Goal: Share content: Share content

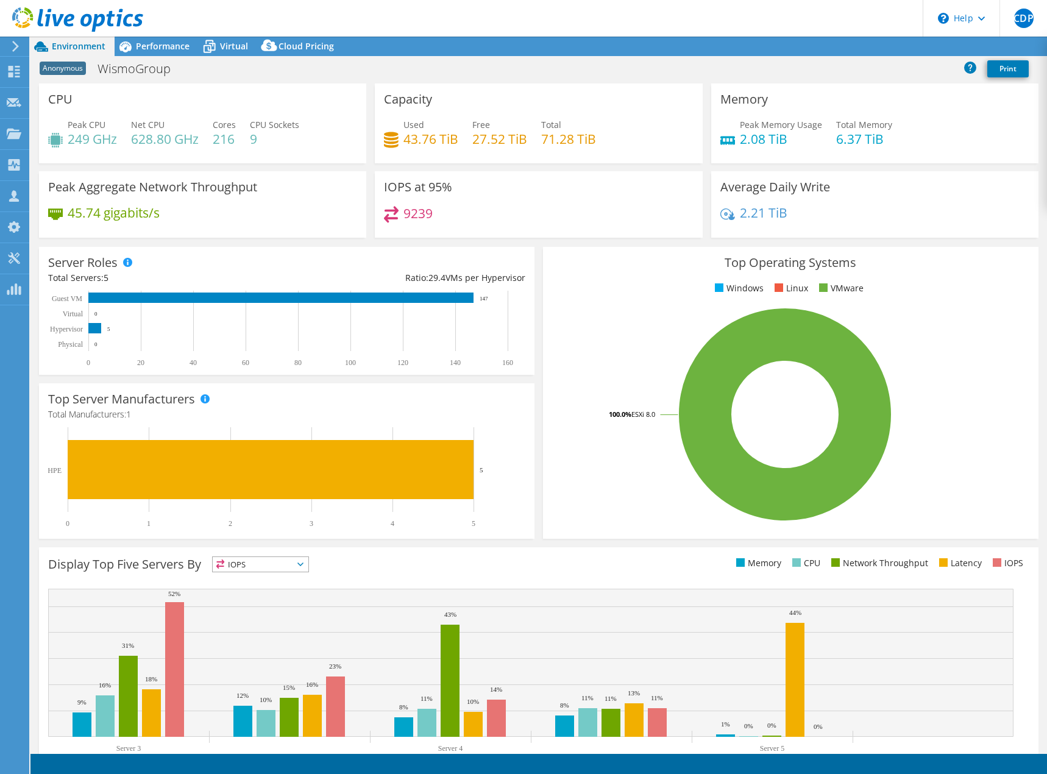
select select "USD"
click at [16, 73] on use at bounding box center [15, 72] width 12 height 12
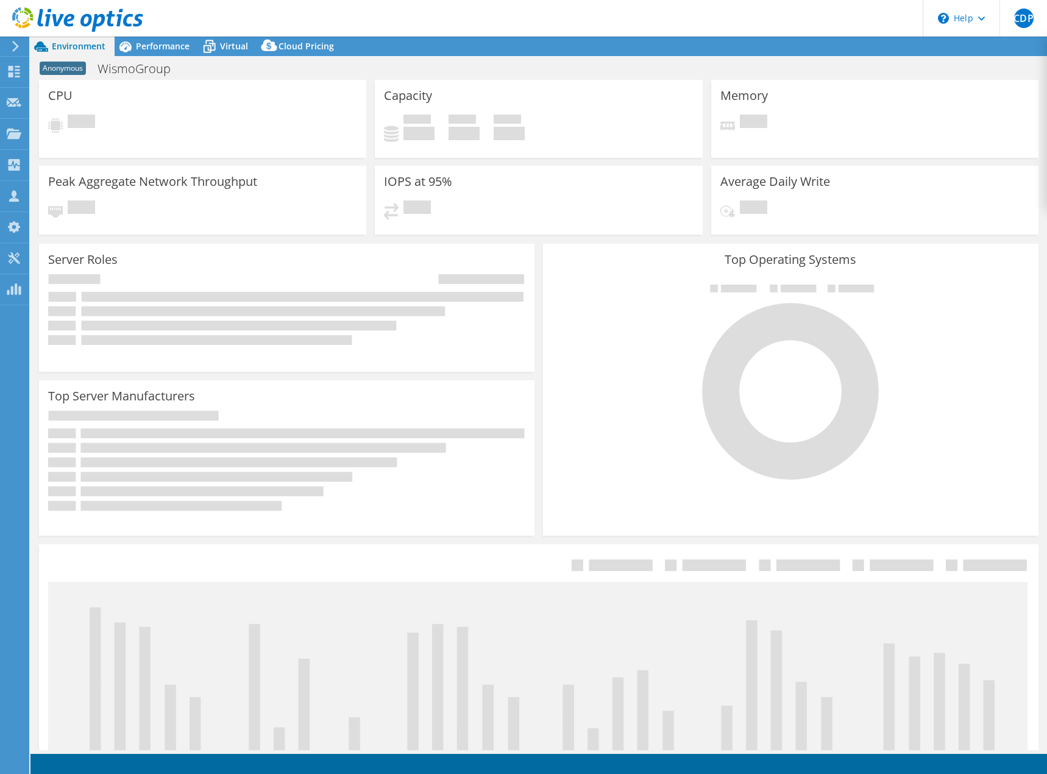
select select "USD"
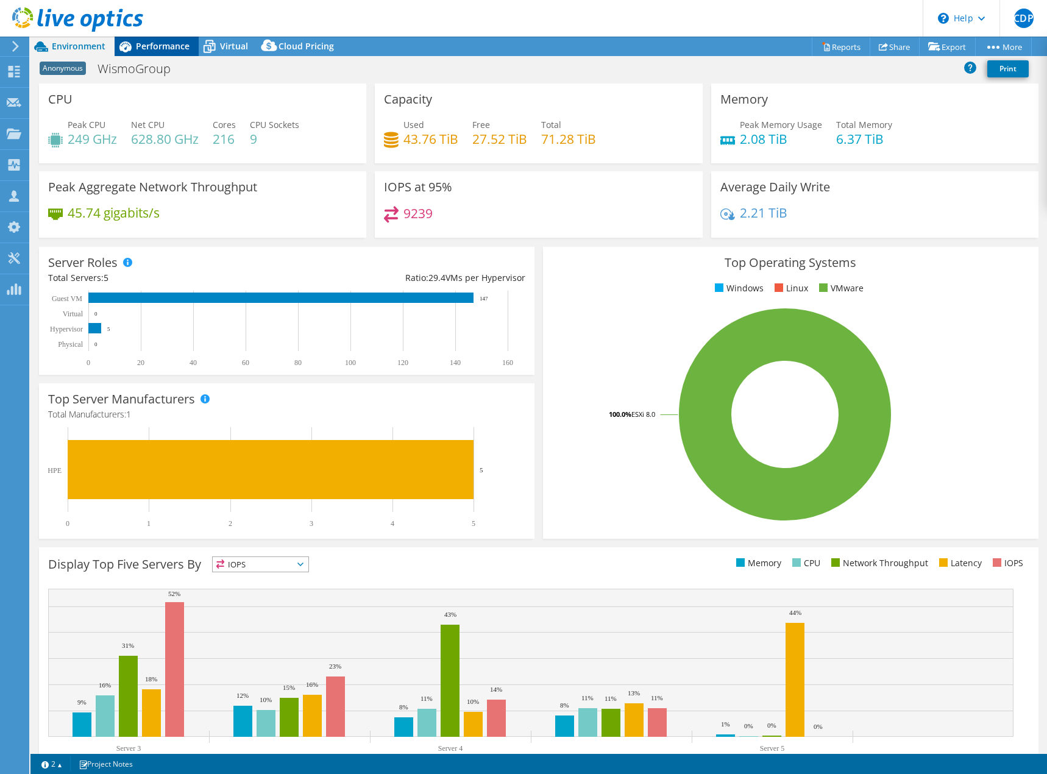
click at [140, 49] on span "Performance" at bounding box center [163, 46] width 54 height 12
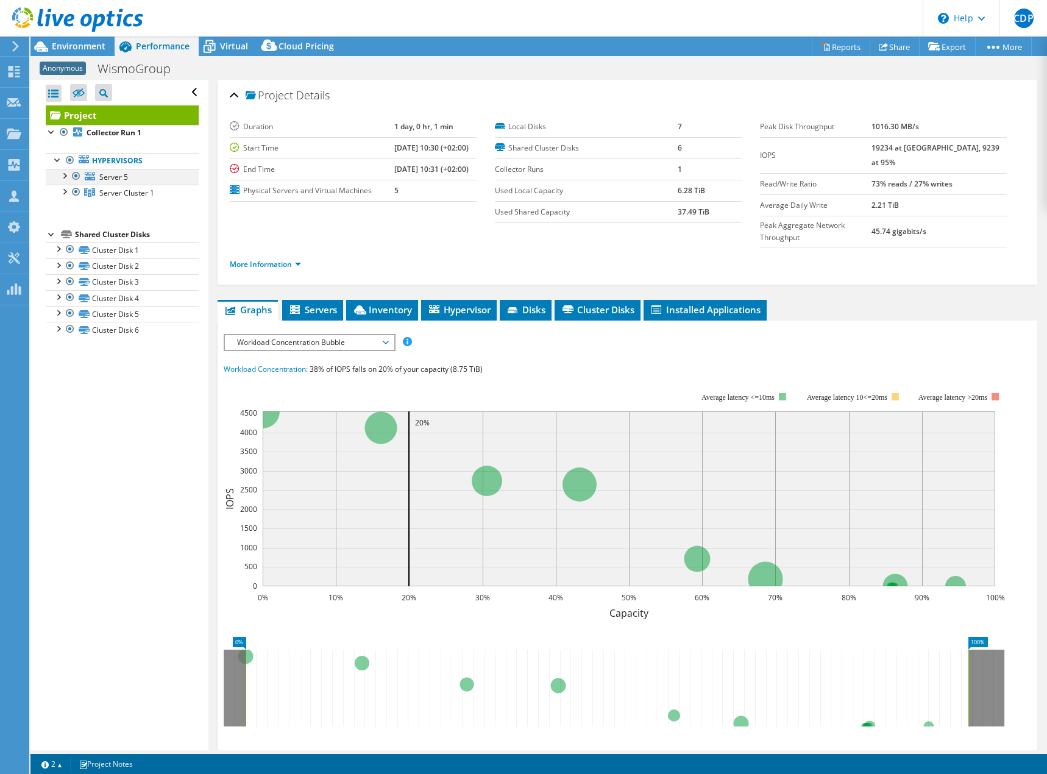
click at [63, 179] on div at bounding box center [64, 175] width 12 height 12
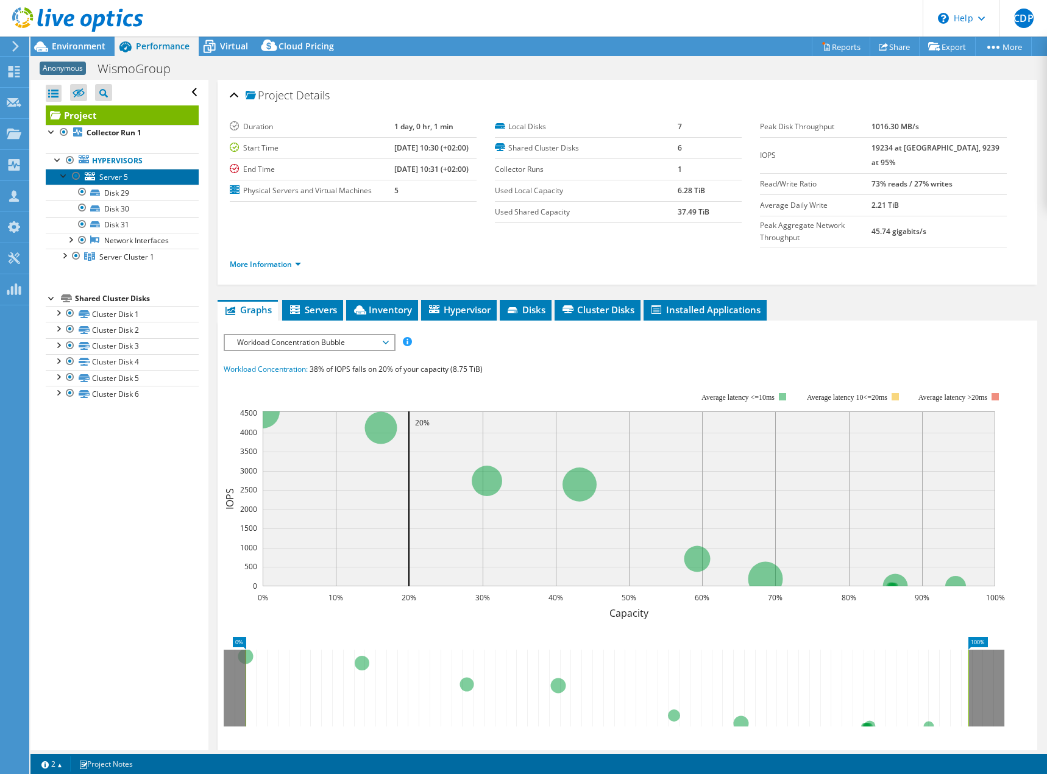
click at [118, 177] on span "Server 5" at bounding box center [113, 177] width 29 height 10
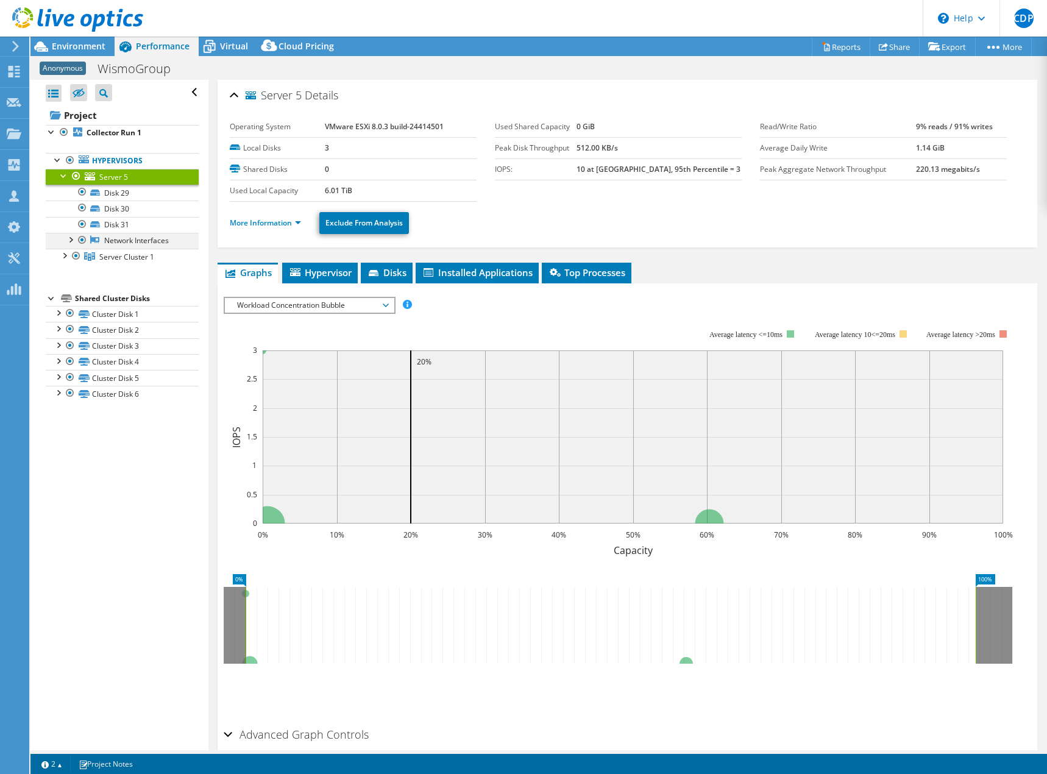
click at [72, 238] on div at bounding box center [70, 239] width 12 height 12
click at [66, 254] on div at bounding box center [64, 255] width 12 height 12
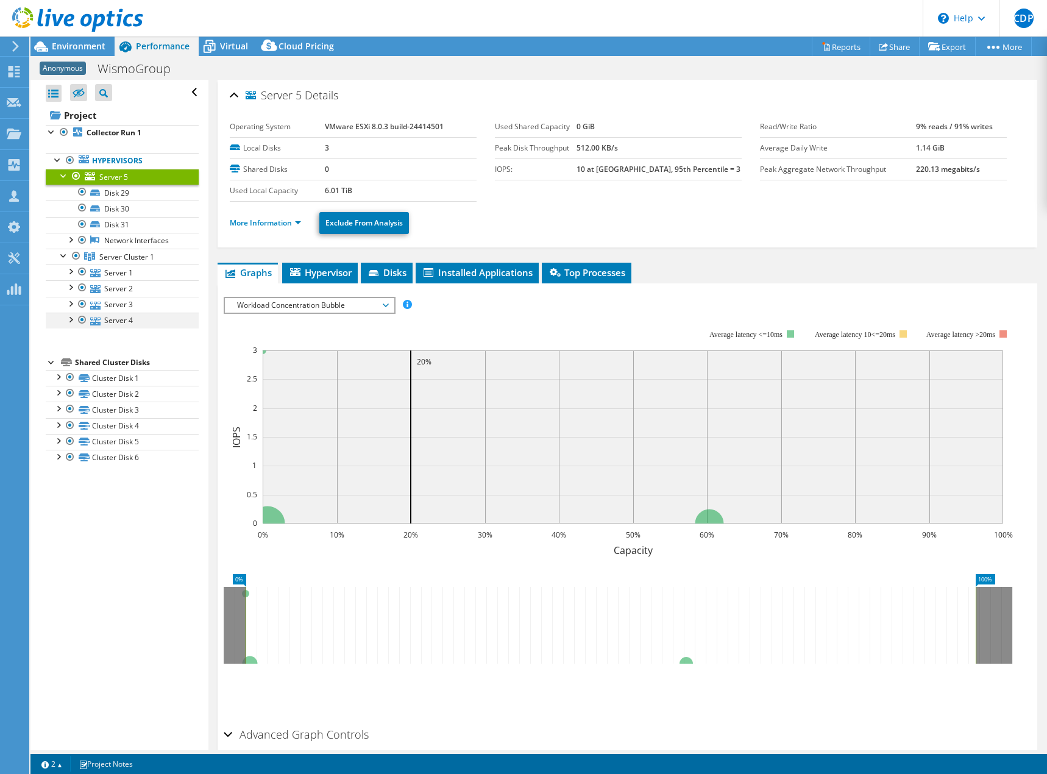
click at [71, 320] on div at bounding box center [70, 319] width 12 height 12
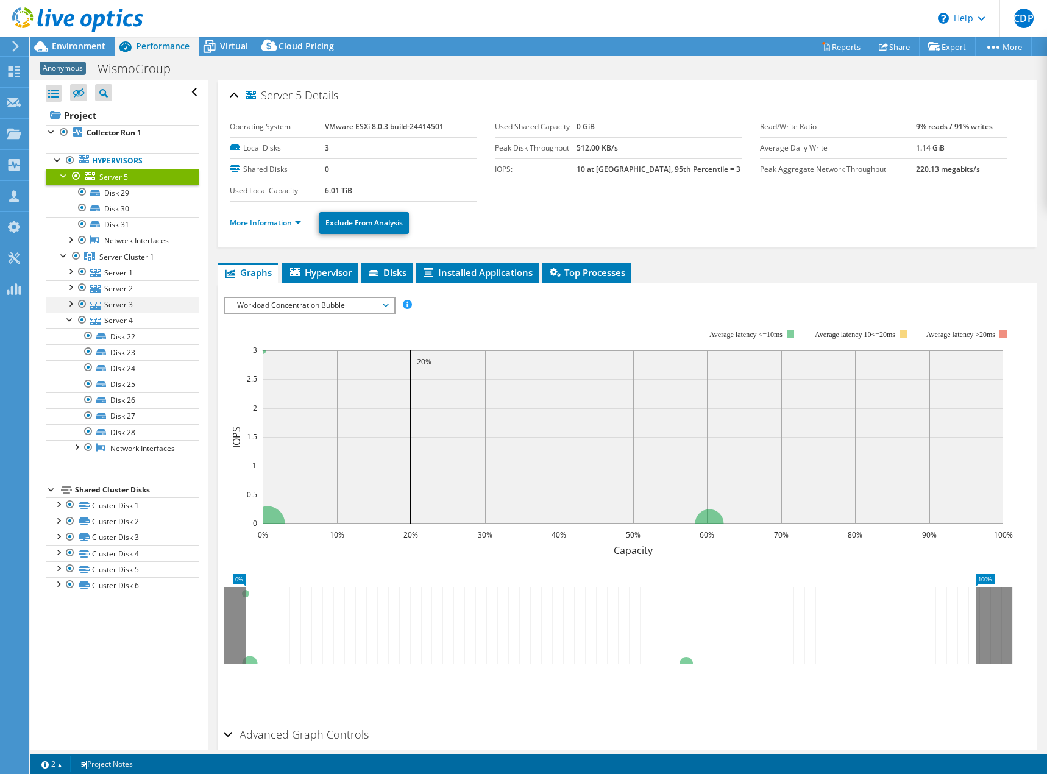
click at [68, 304] on div at bounding box center [70, 303] width 12 height 12
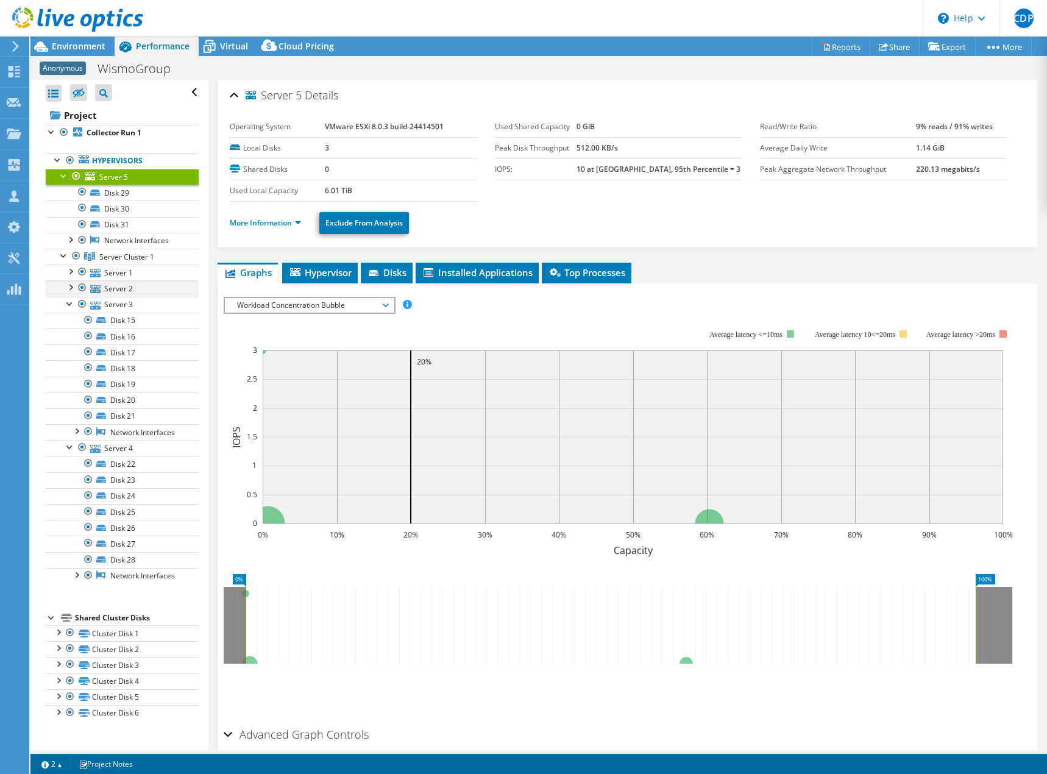
click at [67, 287] on div at bounding box center [70, 286] width 12 height 12
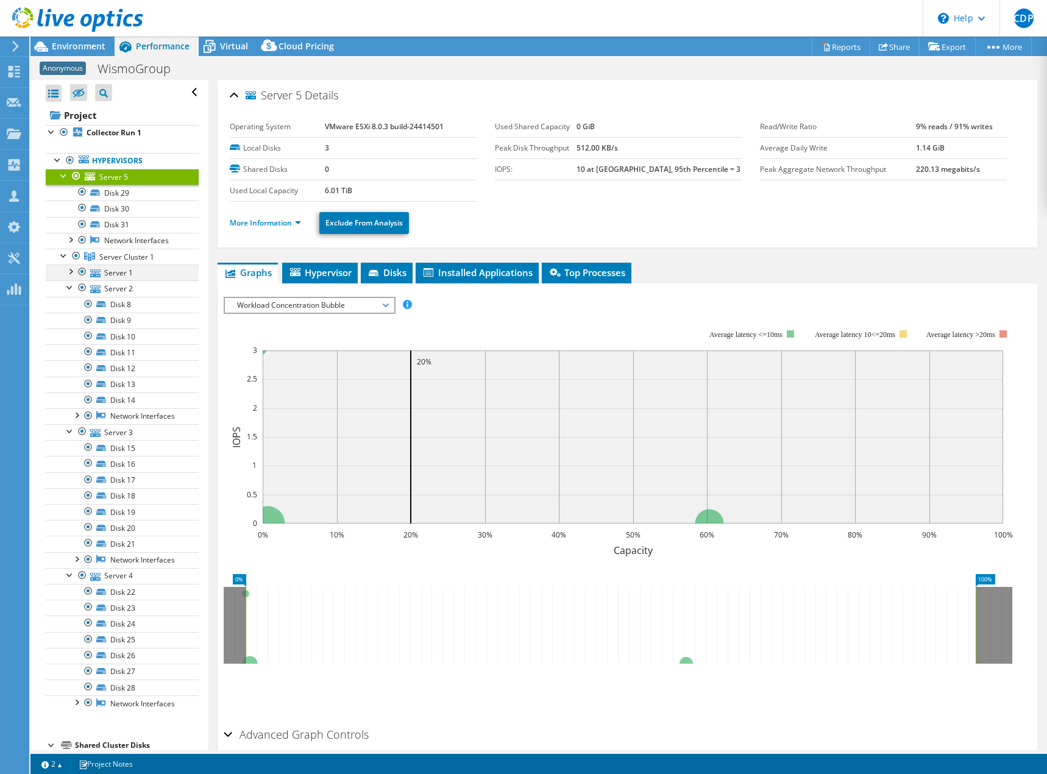
click at [69, 267] on div at bounding box center [70, 270] width 12 height 12
click at [232, 43] on span "Virtual" at bounding box center [234, 46] width 28 height 12
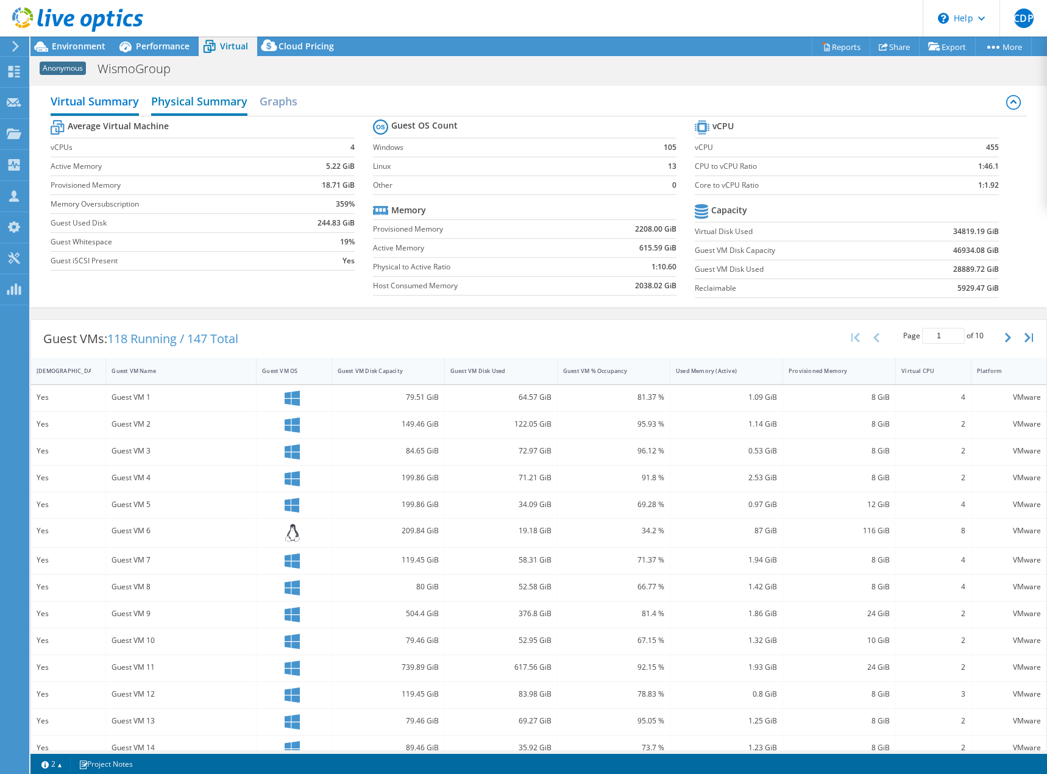
click at [218, 111] on h2 "Physical Summary" at bounding box center [199, 102] width 96 height 27
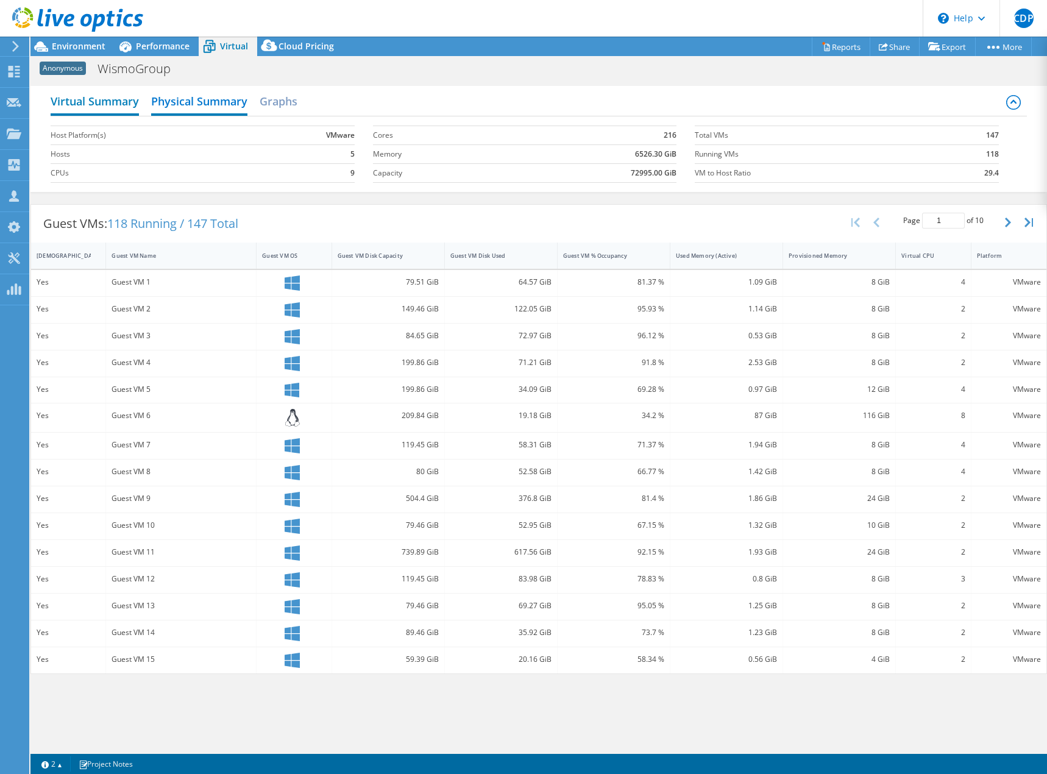
click at [118, 100] on h2 "Virtual Summary" at bounding box center [95, 102] width 88 height 27
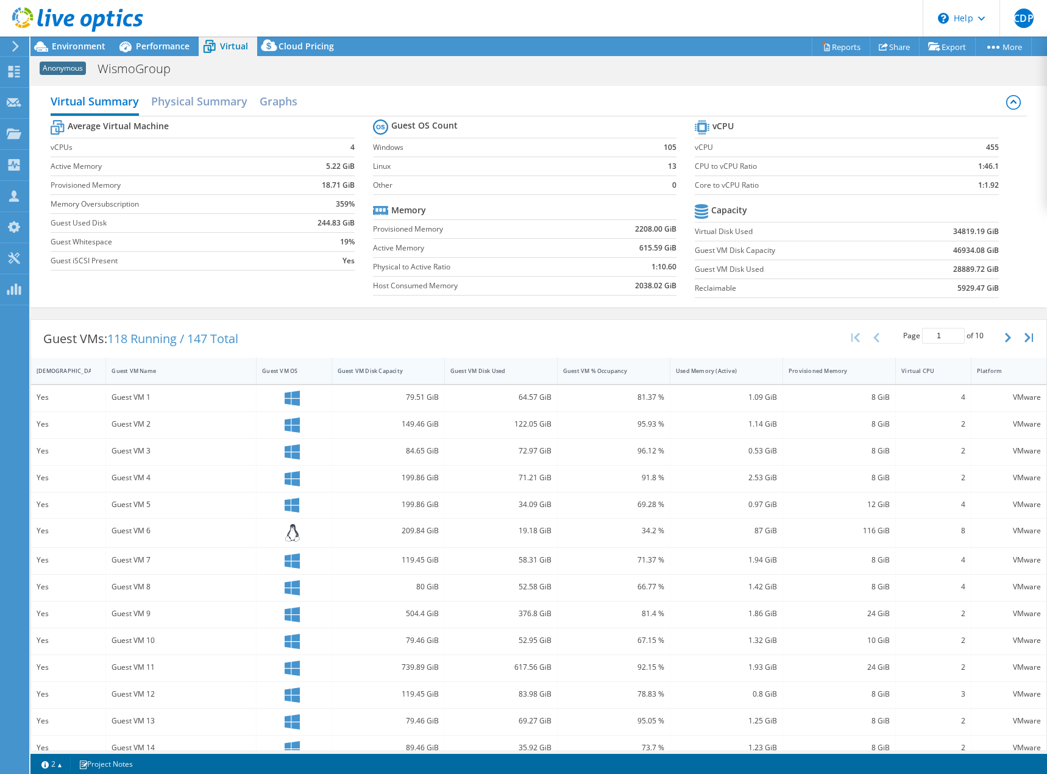
click at [390, 368] on div "Guest VM Disk Capacity" at bounding box center [381, 371] width 87 height 8
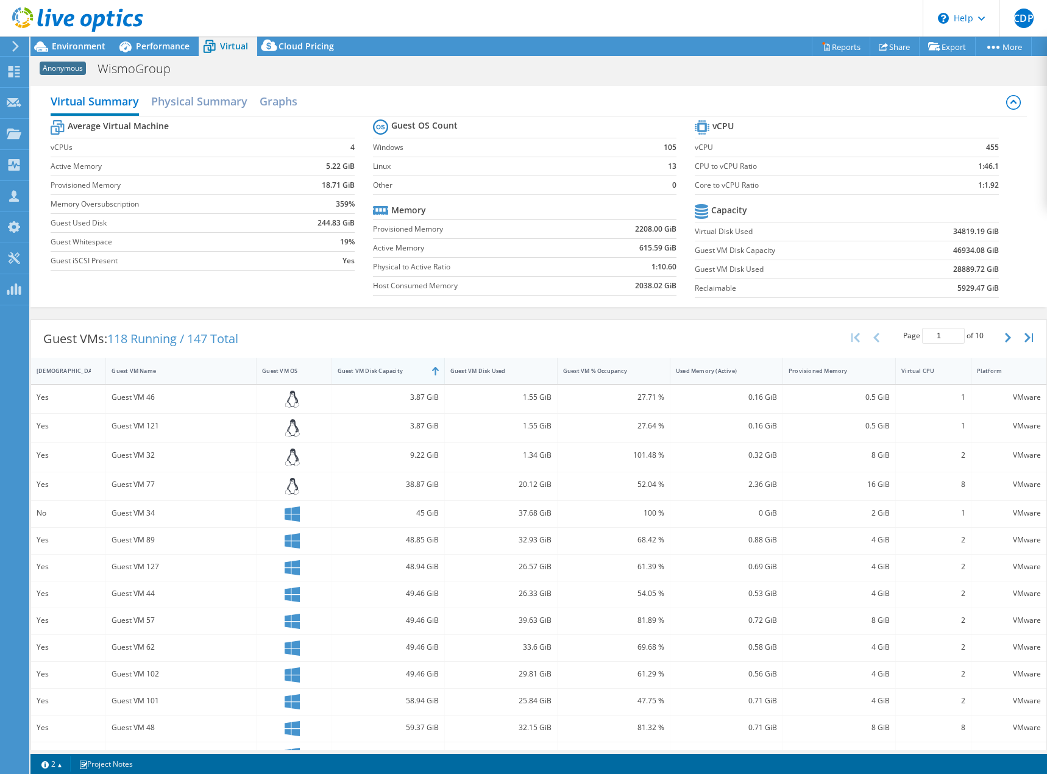
click at [390, 368] on div "Guest VM Disk Capacity" at bounding box center [381, 371] width 87 height 8
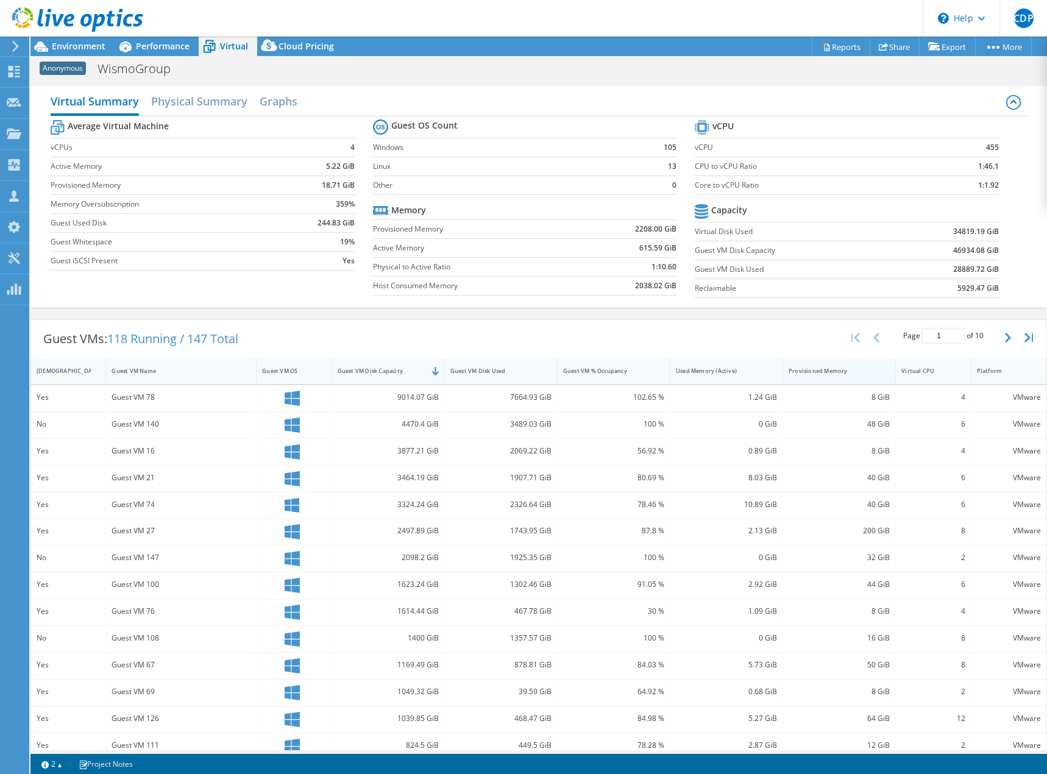
click at [803, 370] on div "Provisioned Memory" at bounding box center [831, 371] width 87 height 8
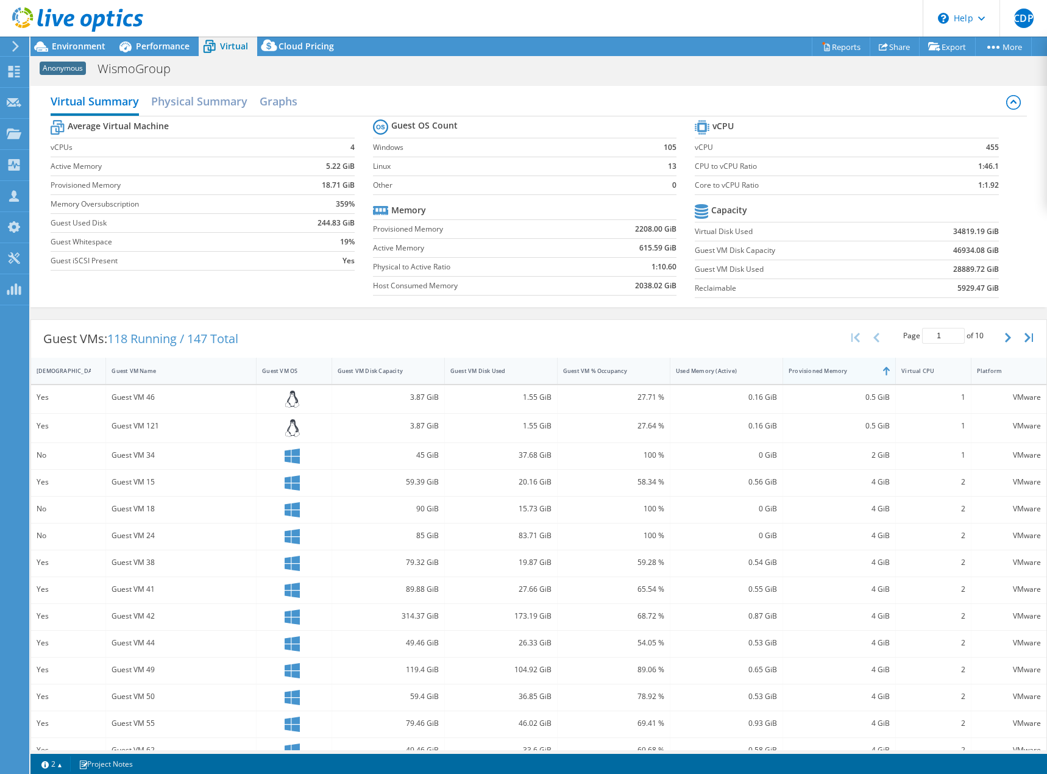
click at [804, 370] on div "Provisioned Memory" at bounding box center [831, 371] width 87 height 8
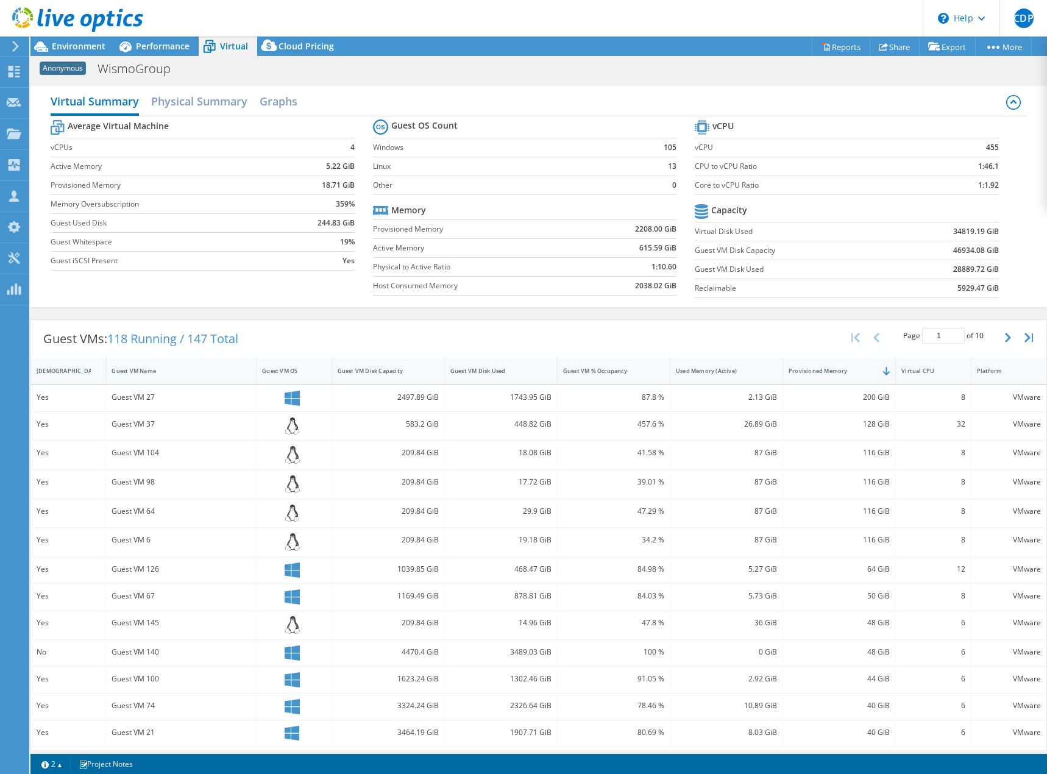
scroll to position [56, 0]
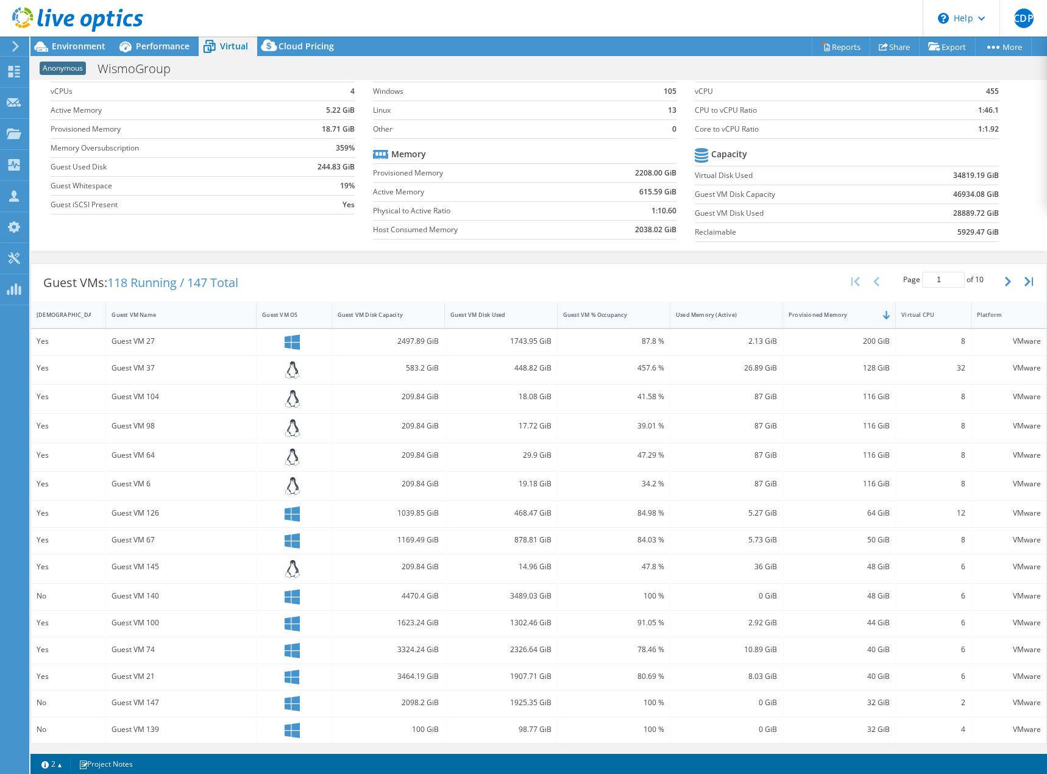
click at [324, 473] on div at bounding box center [294, 486] width 75 height 29
click at [186, 437] on div "Guest VM 98" at bounding box center [181, 428] width 150 height 29
click at [151, 455] on div "Guest VM 64" at bounding box center [180, 454] width 139 height 13
click at [151, 410] on div "Guest VM 104" at bounding box center [181, 398] width 150 height 29
click at [543, 430] on div "17.72 GiB" at bounding box center [500, 425] width 101 height 13
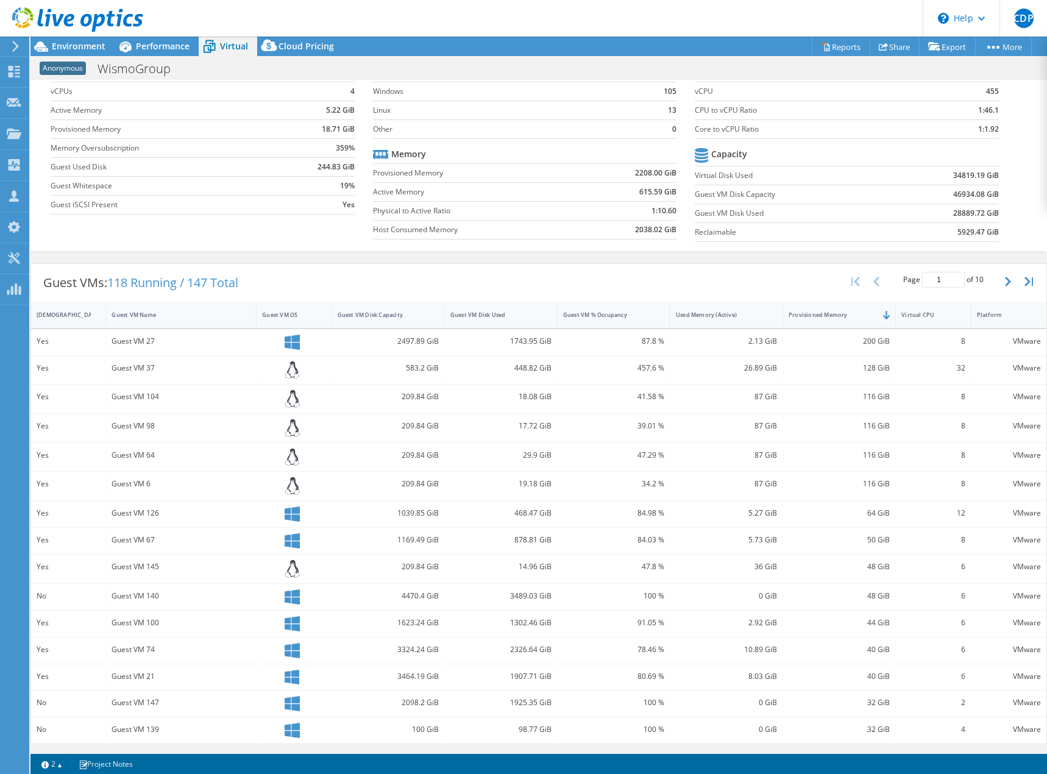
click at [600, 748] on div "Guest VMs: 118 Running / 147 Total Page 1 of 10 5 rows 10 rows 20 rows 25 rows …" at bounding box center [538, 504] width 1016 height 494
click at [735, 522] on div "5.27 GiB" at bounding box center [726, 514] width 113 height 26
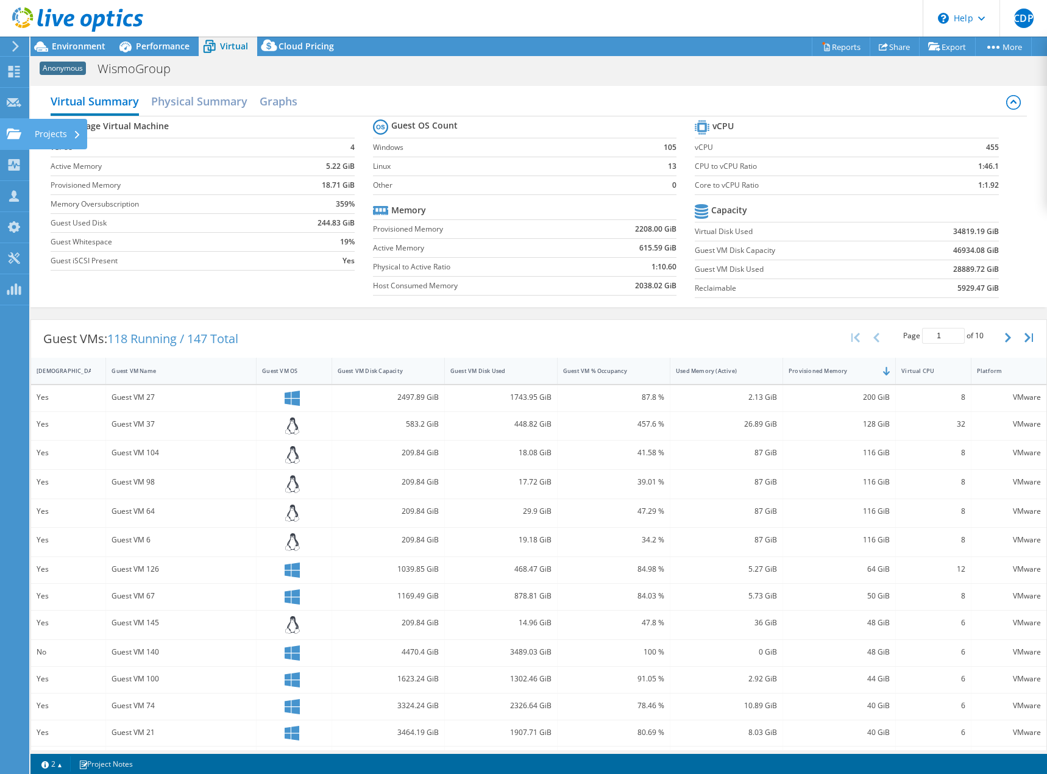
click at [19, 136] on use at bounding box center [14, 133] width 15 height 10
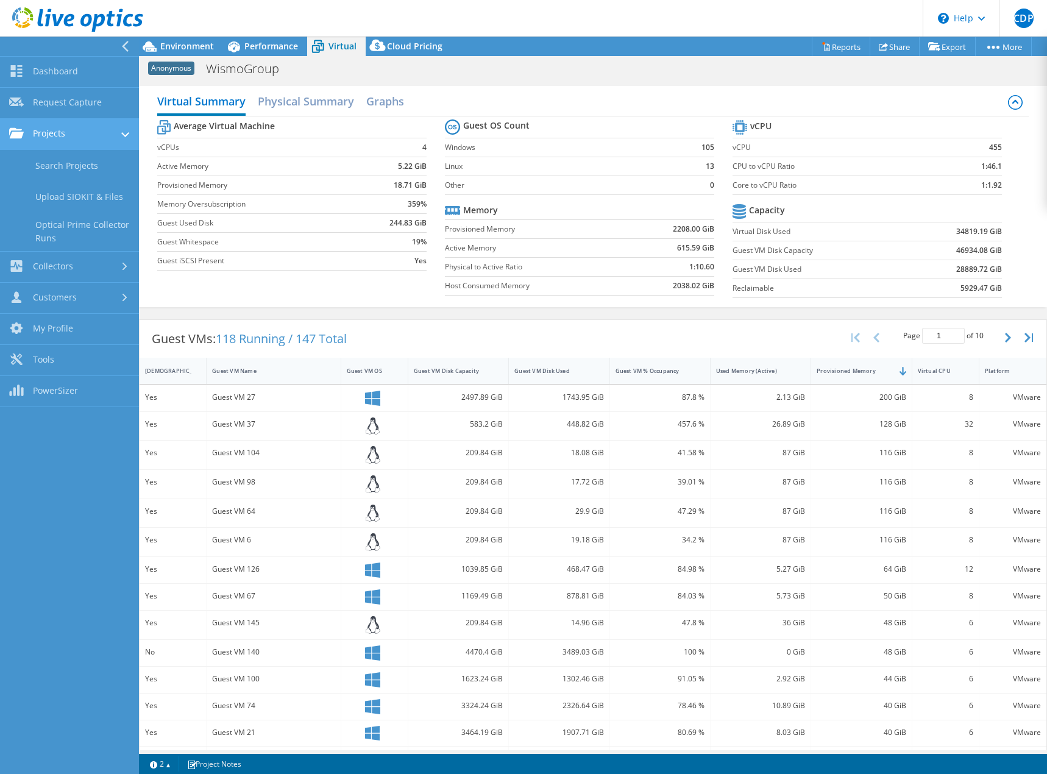
click at [19, 136] on use at bounding box center [16, 133] width 15 height 10
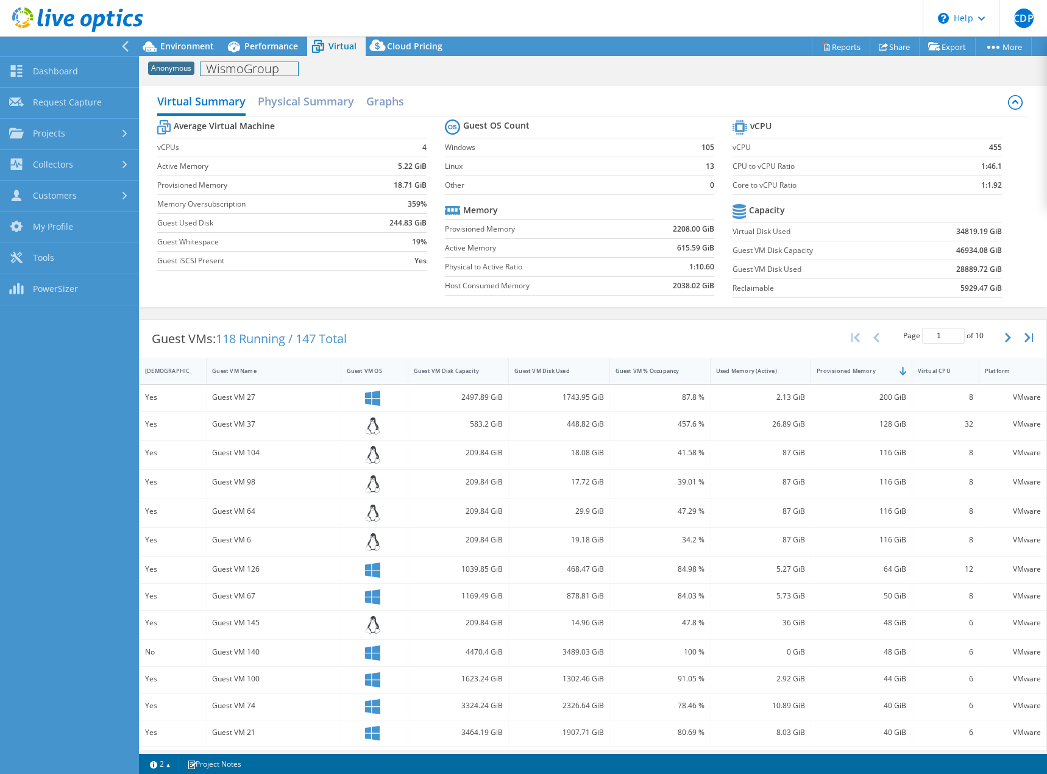
click at [234, 69] on h1 "WismoGroup" at bounding box center [248, 68] width 97 height 13
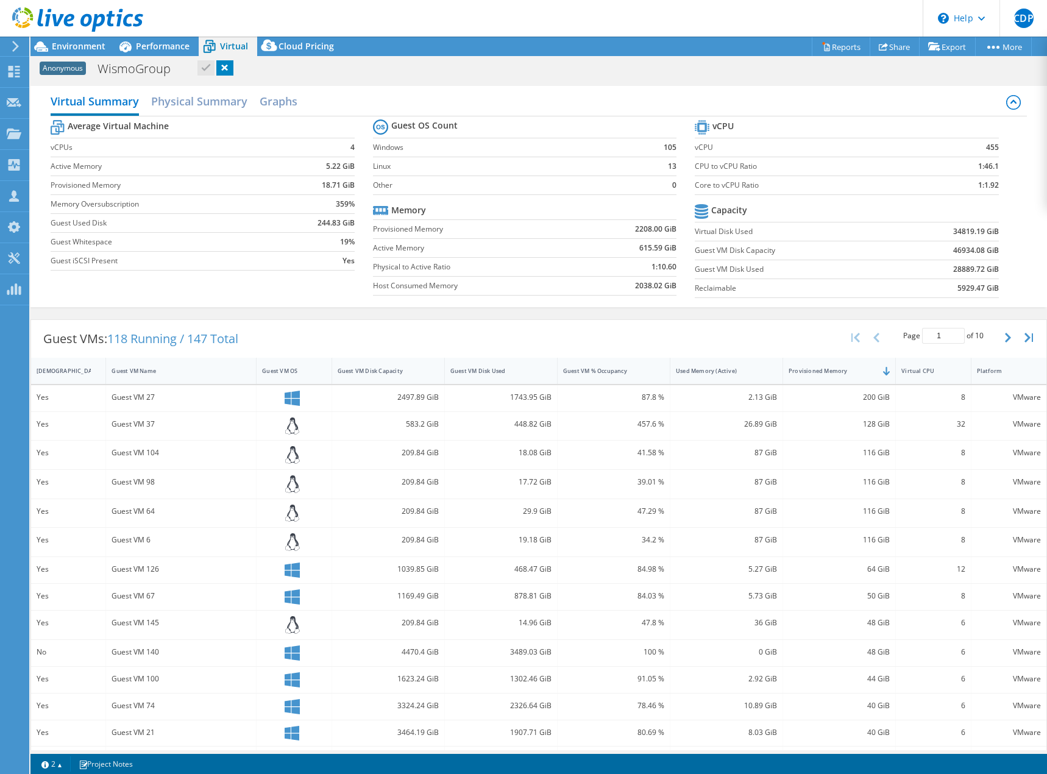
click at [15, 46] on icon at bounding box center [15, 46] width 9 height 11
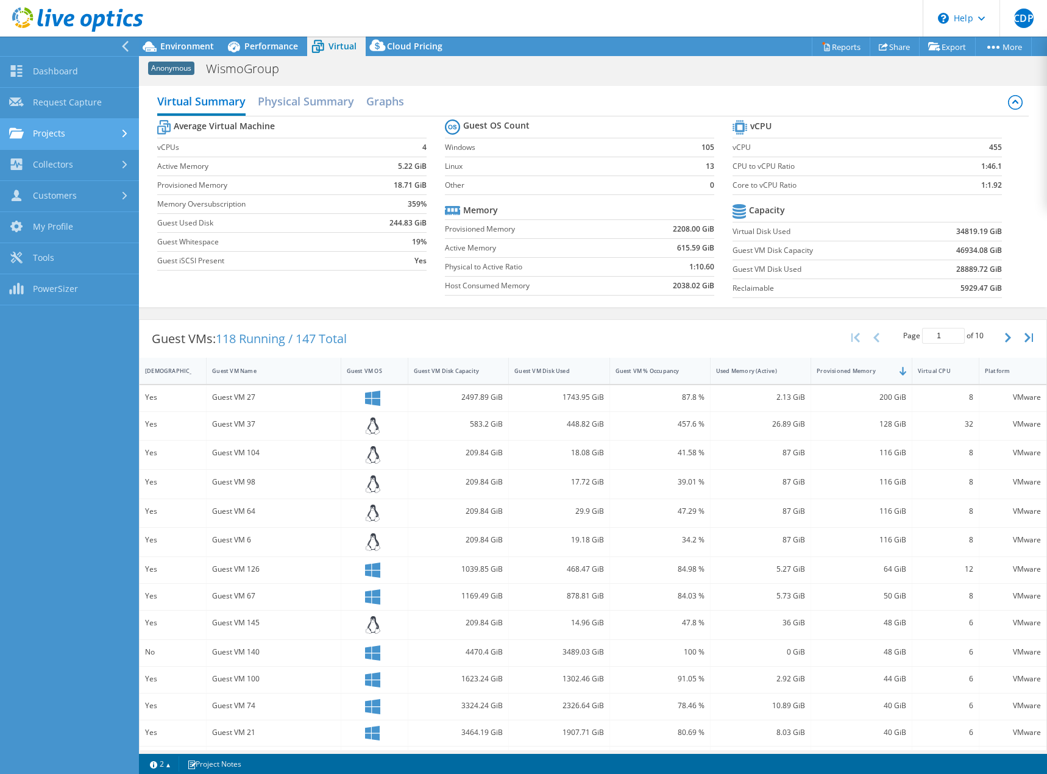
click at [44, 120] on link "Projects" at bounding box center [69, 134] width 139 height 31
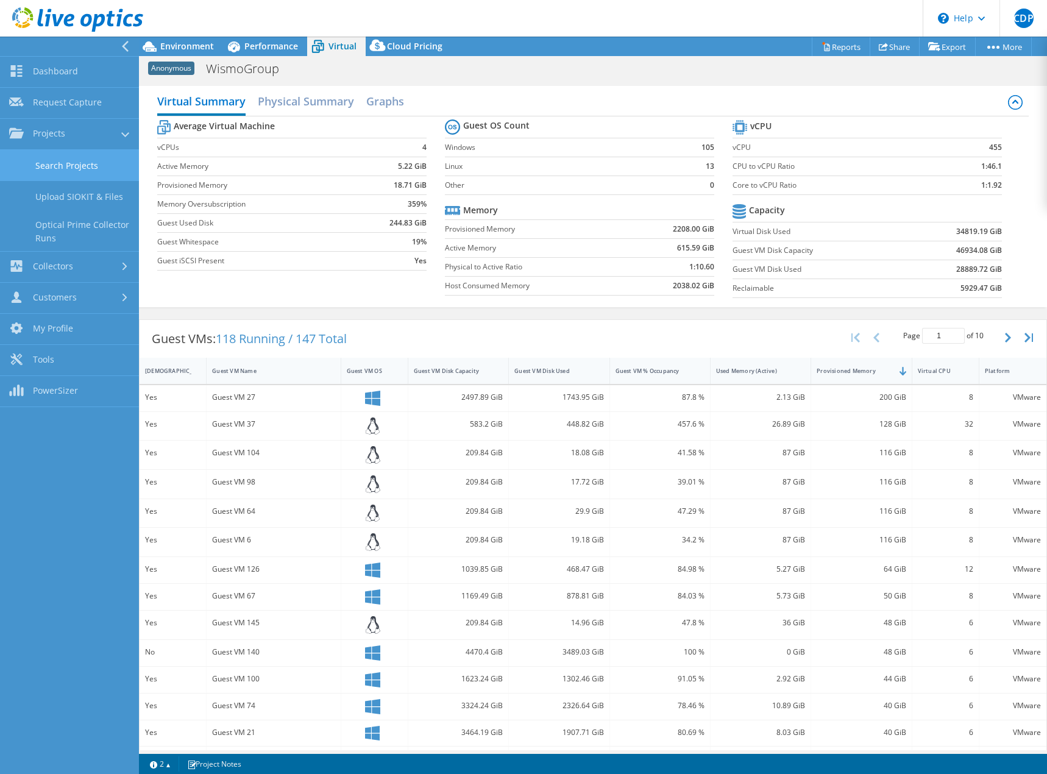
click at [49, 168] on link "Search Projects" at bounding box center [69, 165] width 139 height 31
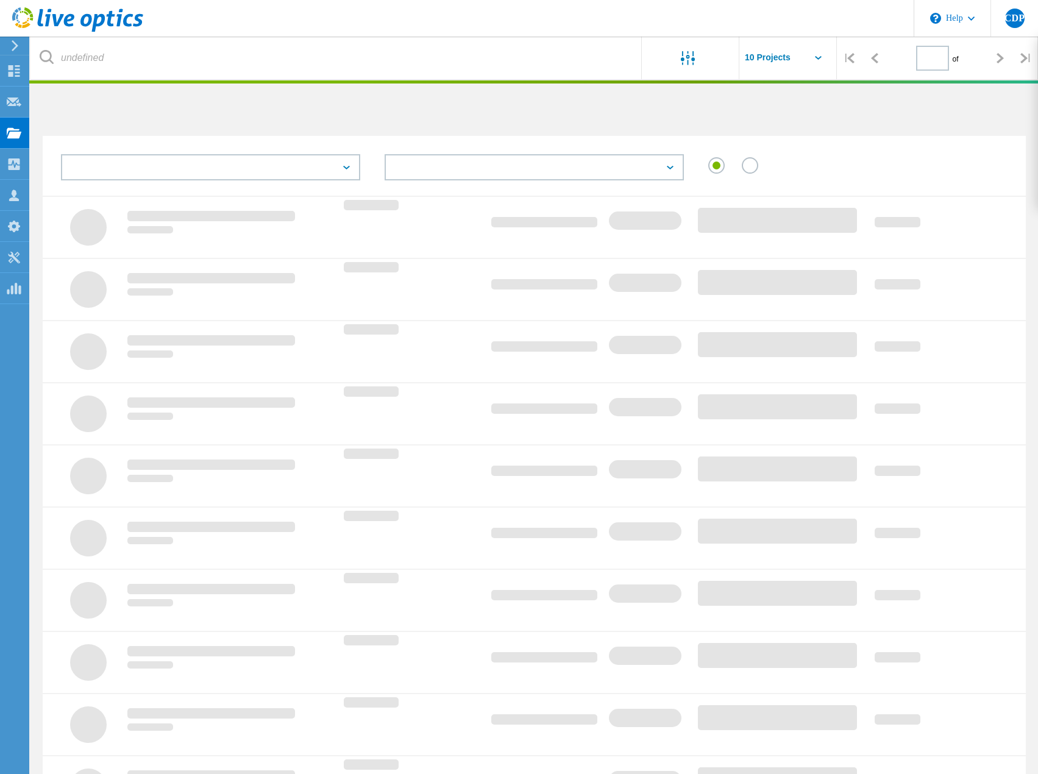
type input "1"
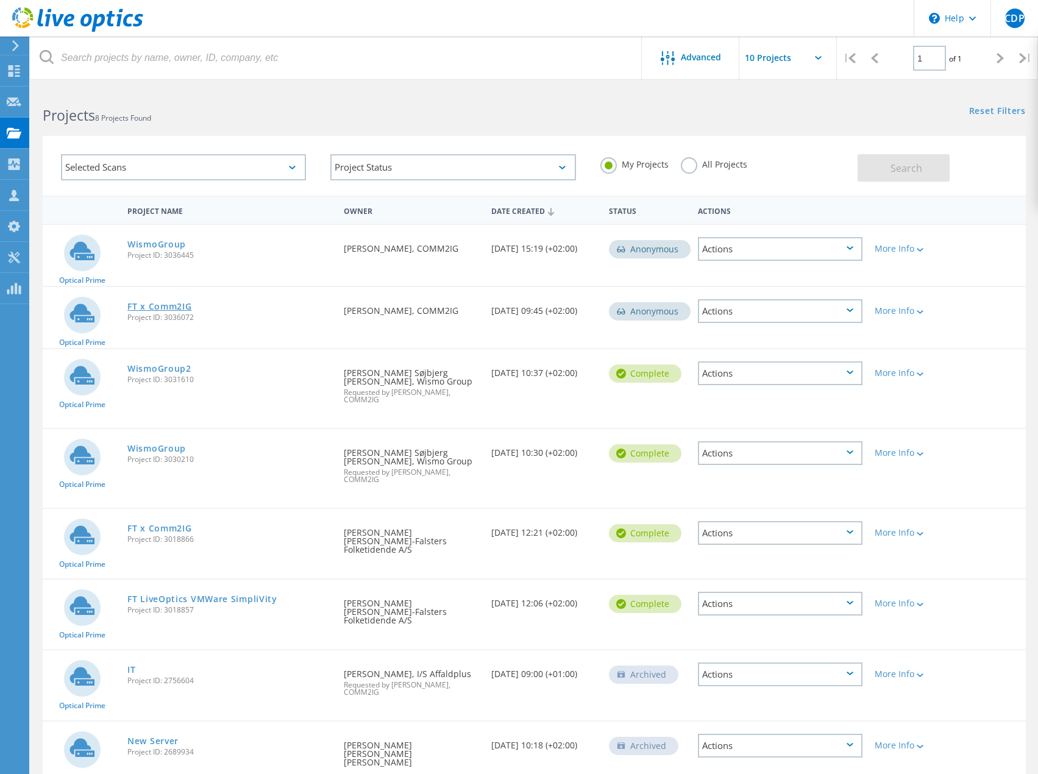
click at [151, 305] on link "FT x Comm2IG" at bounding box center [159, 306] width 64 height 9
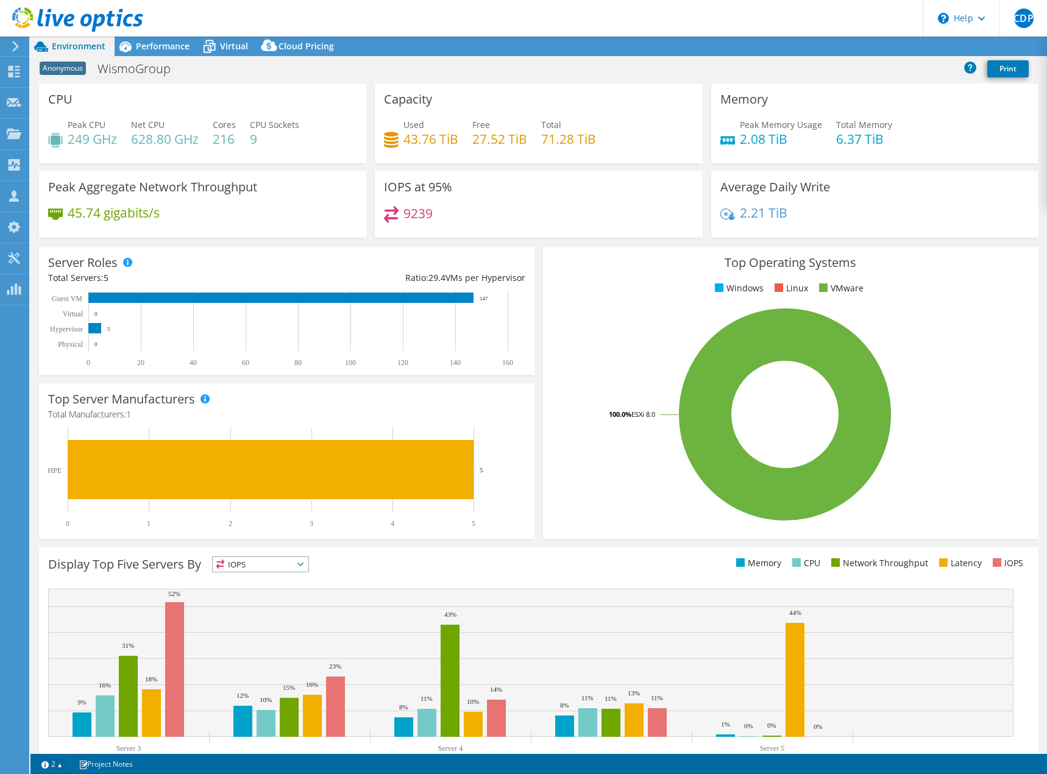
select select "USD"
click at [216, 44] on icon at bounding box center [209, 46] width 21 height 21
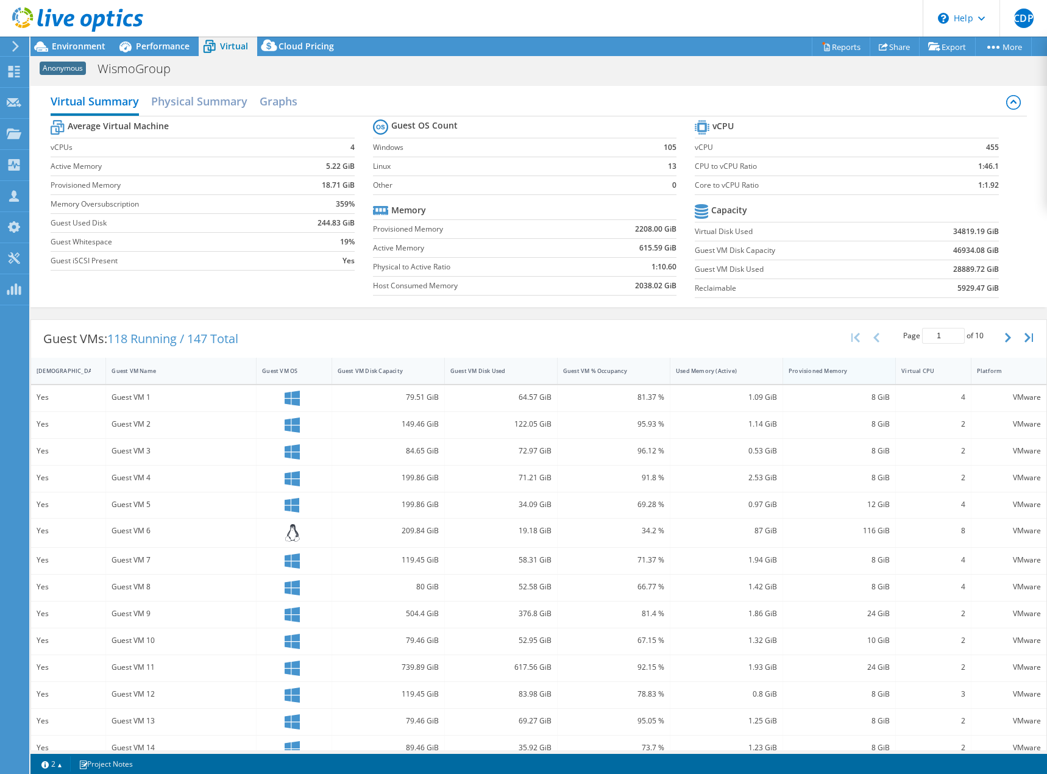
click at [822, 370] on div "Provisioned Memory" at bounding box center [831, 371] width 87 height 8
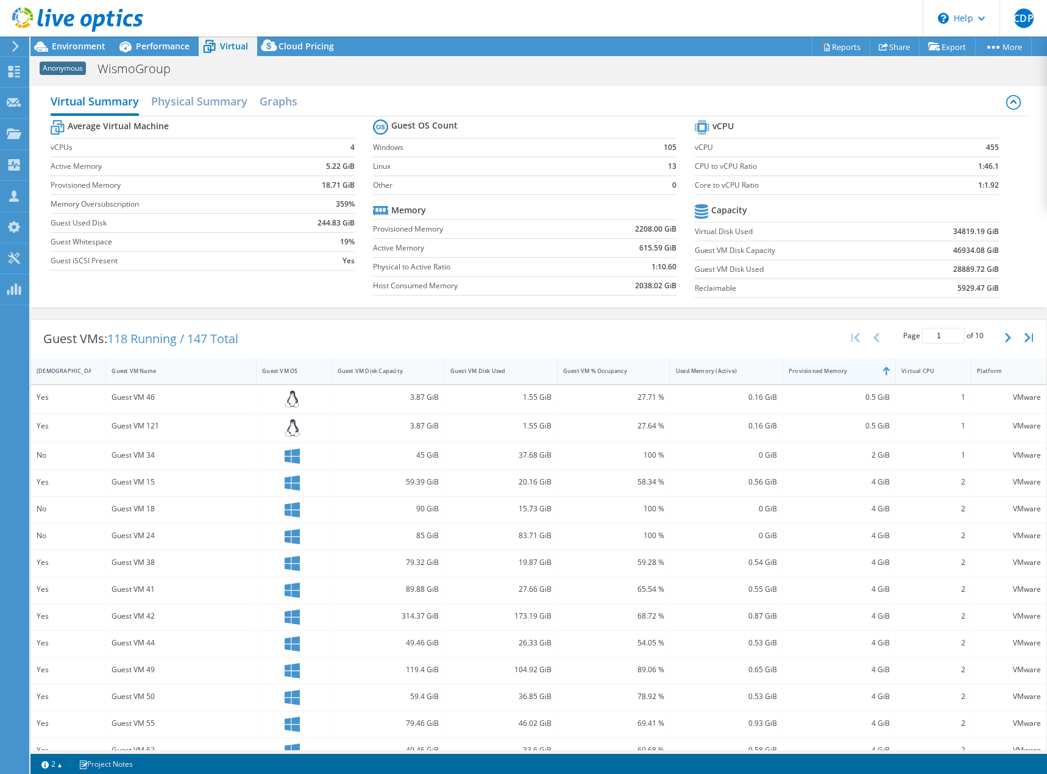
click at [822, 370] on div "Provisioned Memory" at bounding box center [831, 371] width 87 height 8
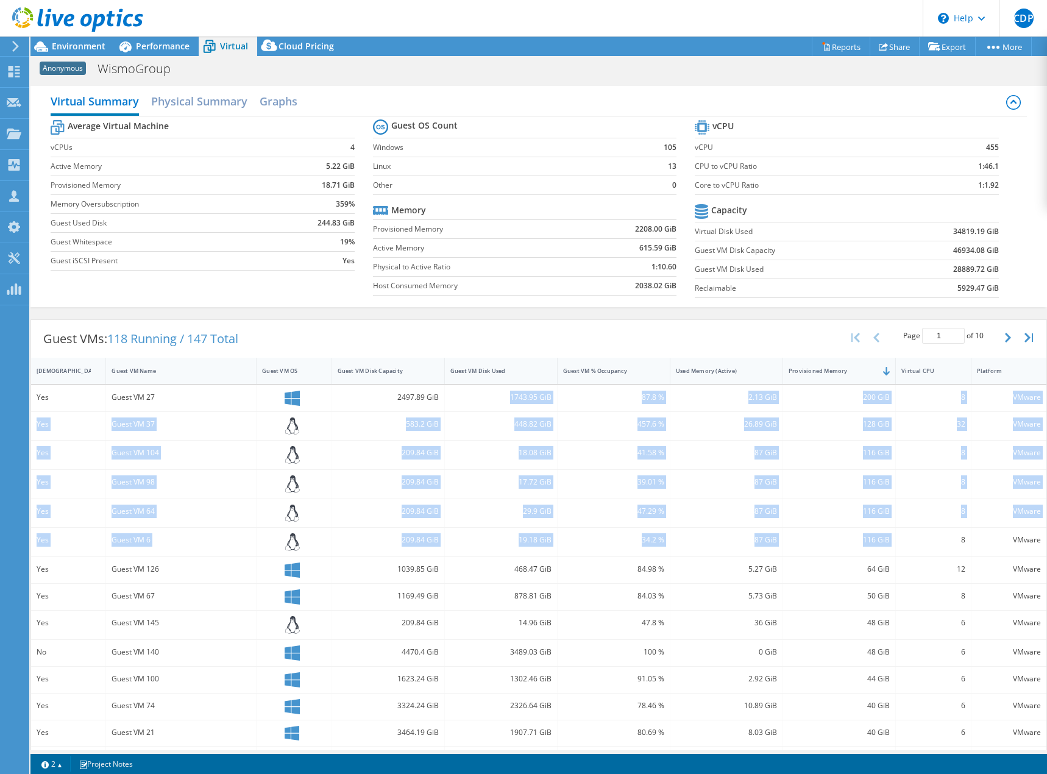
drag, startPoint x: 926, startPoint y: 548, endPoint x: 434, endPoint y: 409, distance: 511.5
click at [434, 409] on div "Yes Guest VM 27 2497.89 GiB 1743.95 GiB 87.8 % 2.13 GiB 200 GiB 8 VMware Yes Gu…" at bounding box center [538, 592] width 1015 height 415
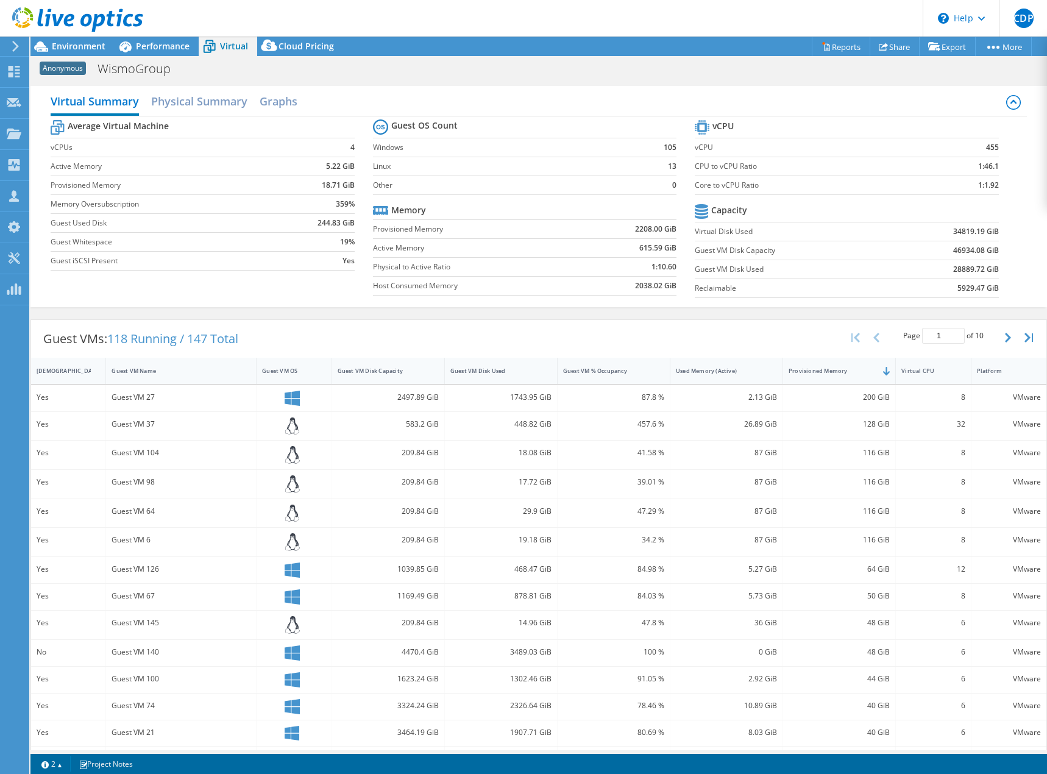
click at [998, 211] on section "vCPU vCPU 455 CPU to vCPU Ratio 1:46.1 Core to vCPU Ratio 1:1.92 Capacity Virtu…" at bounding box center [856, 210] width 322 height 187
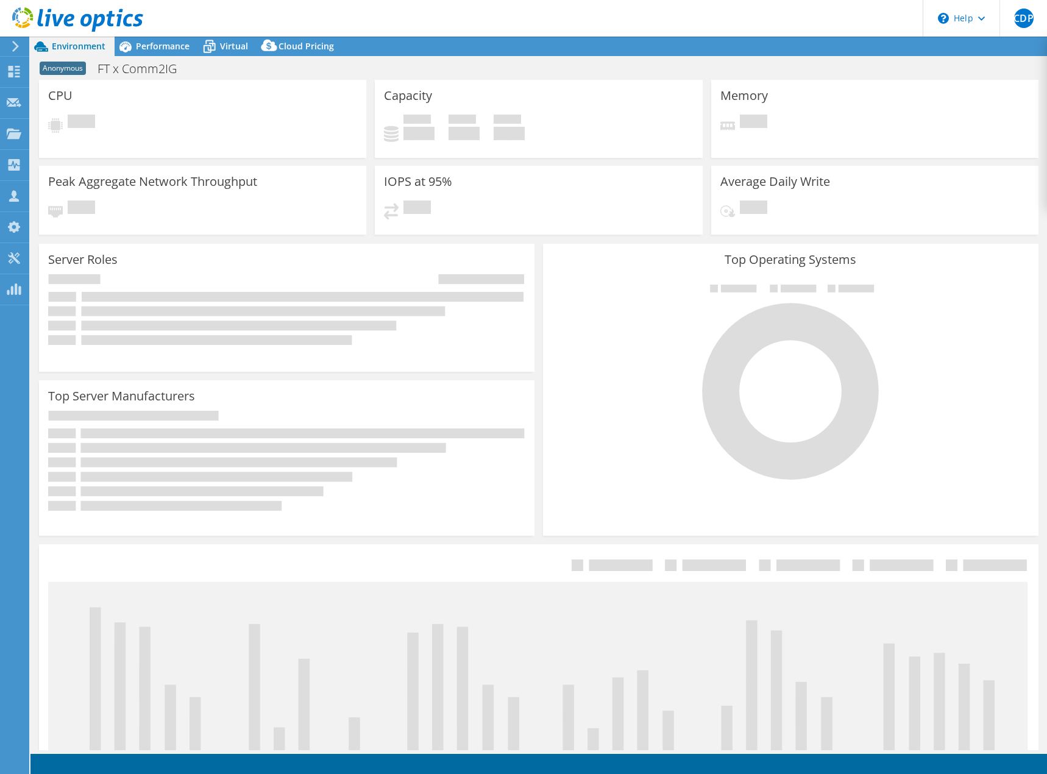
select select "USD"
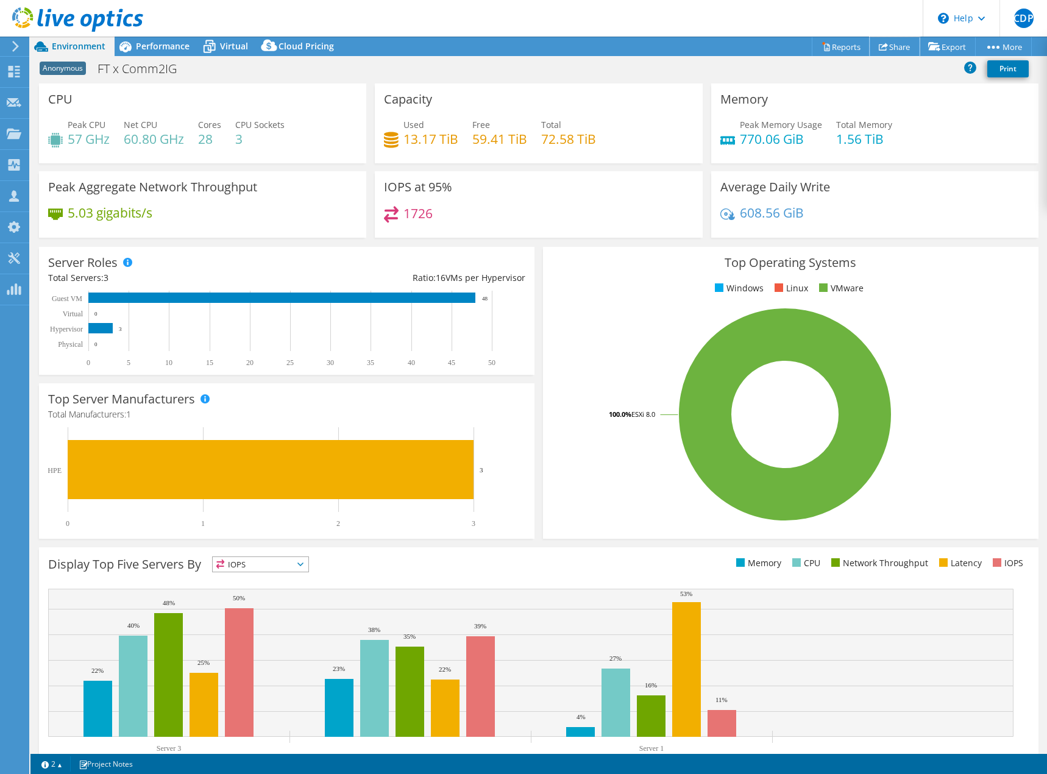
click at [886, 44] on link "Share" at bounding box center [894, 46] width 50 height 19
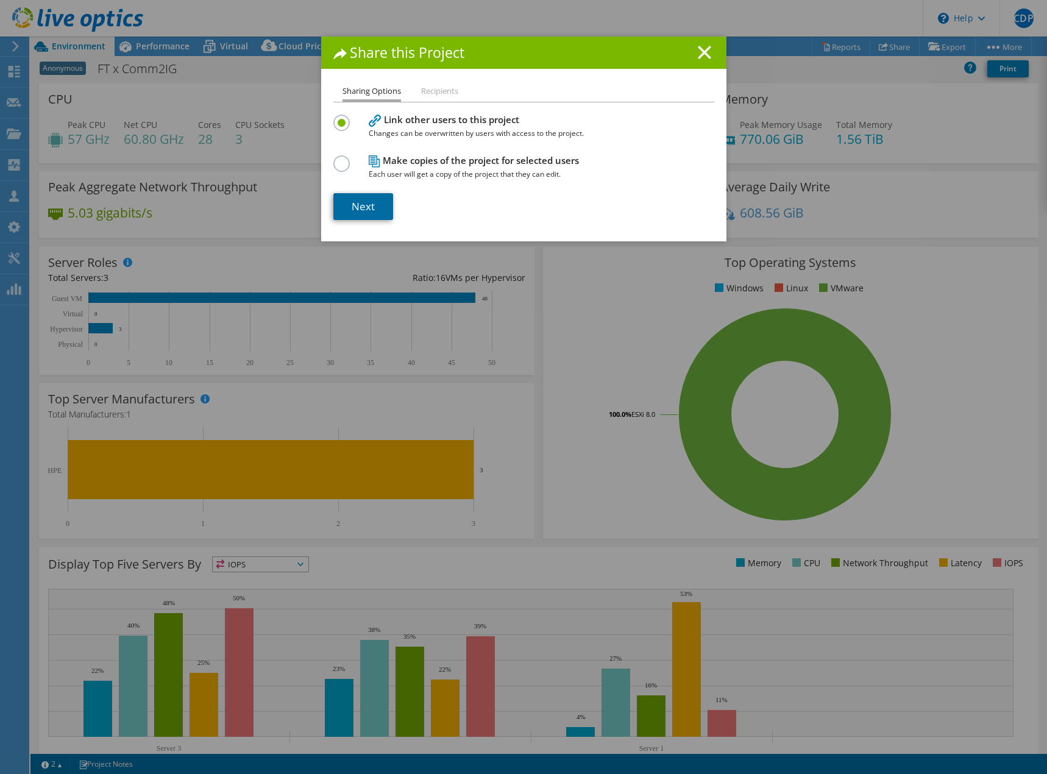
click at [362, 202] on link "Next" at bounding box center [363, 206] width 60 height 27
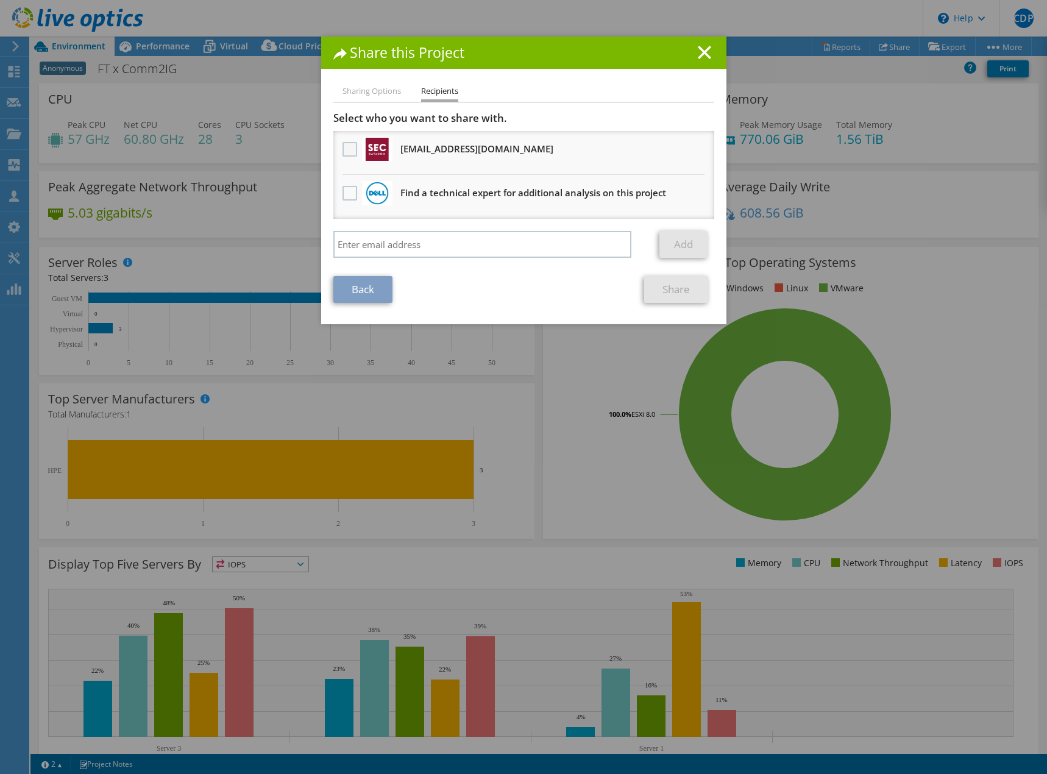
click at [342, 149] on label at bounding box center [351, 149] width 18 height 15
click at [0, 0] on input "checkbox" at bounding box center [0, 0] width 0 height 0
click at [675, 290] on link "Share" at bounding box center [676, 289] width 64 height 27
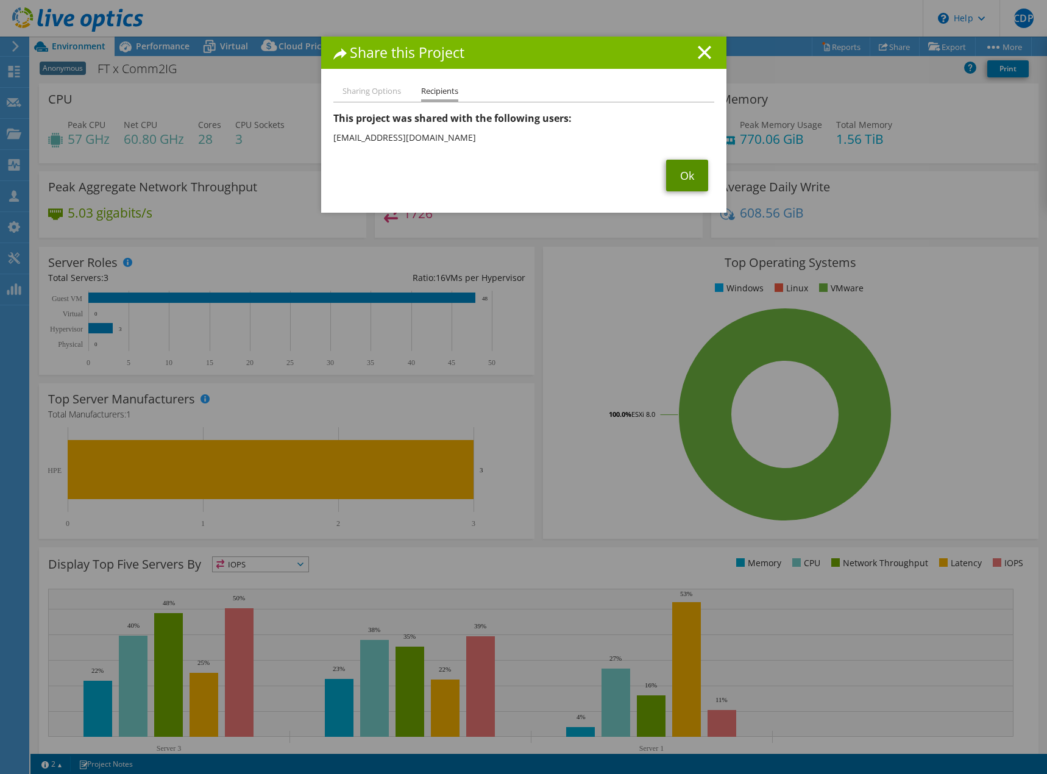
click at [685, 178] on link "Ok" at bounding box center [687, 176] width 42 height 32
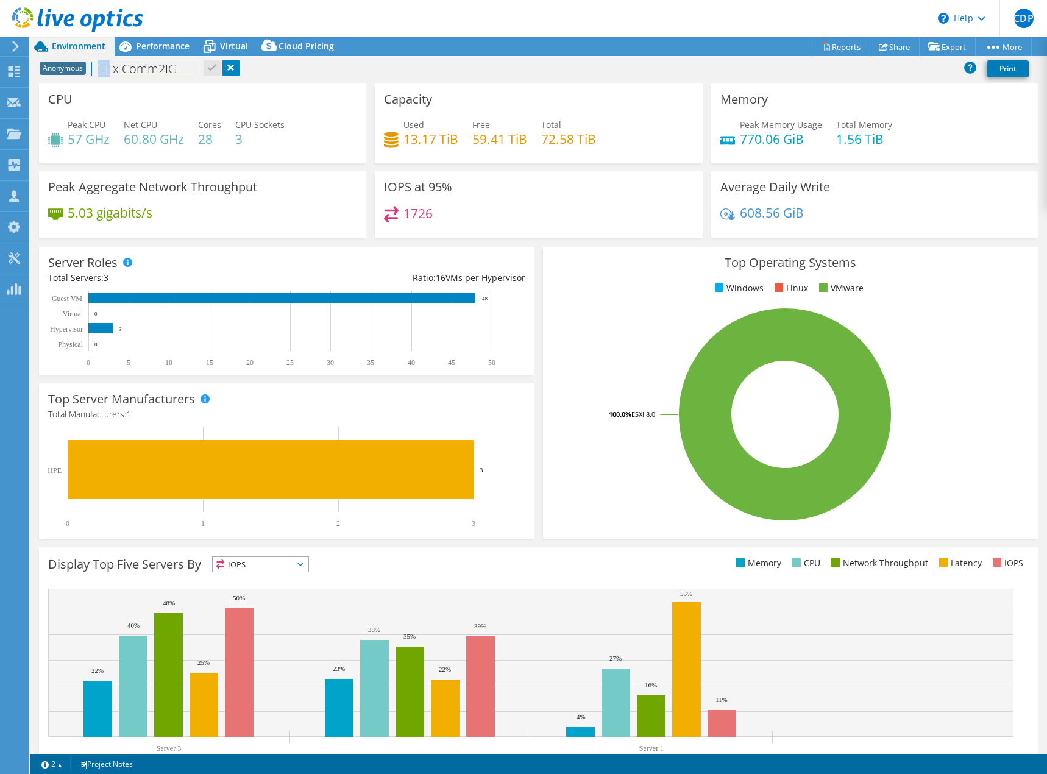
drag, startPoint x: 97, startPoint y: 67, endPoint x: 110, endPoint y: 69, distance: 13.0
click at [110, 69] on h1 "FT x Comm2IG" at bounding box center [144, 68] width 104 height 13
click at [347, 102] on div "CPU Peak CPU 57 GHz Net CPU 60.80 GHz Cores 28 CPU Sockets 3" at bounding box center [202, 123] width 327 height 80
click at [448, 11] on header "CDP Channel Partner [PERSON_NAME] [EMAIL_ADDRESS][DOMAIN_NAME] COMM2IG My Profi…" at bounding box center [523, 18] width 1047 height 37
click at [165, 48] on span "Performance" at bounding box center [163, 46] width 54 height 12
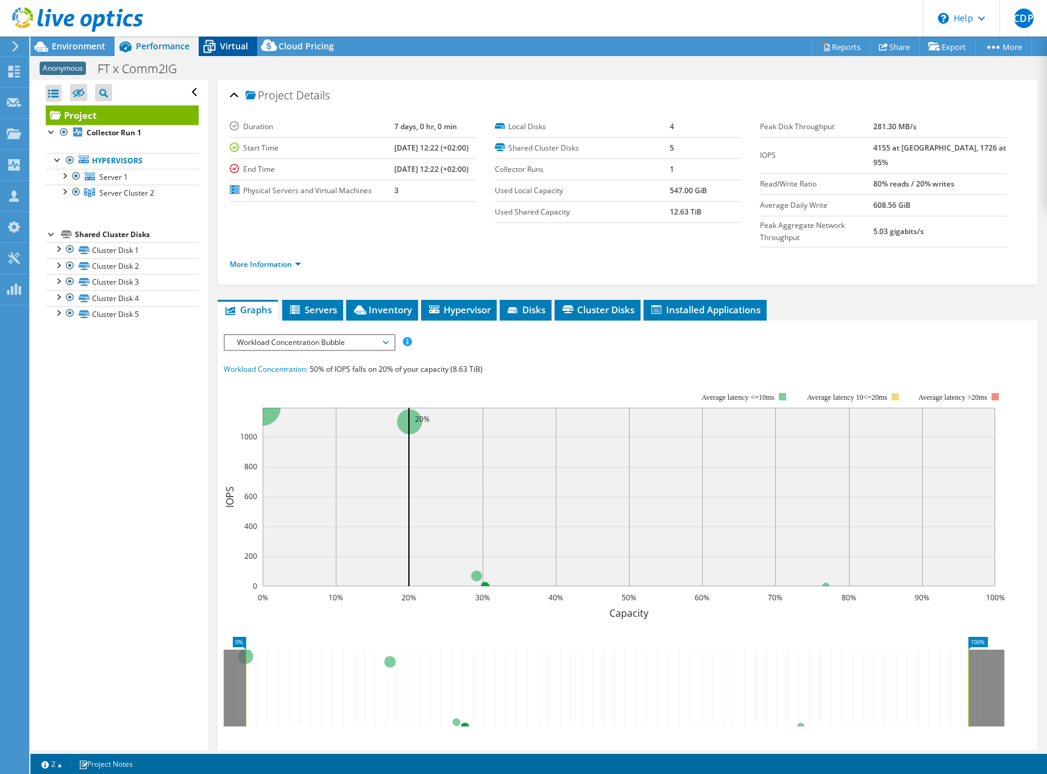
click at [224, 43] on span "Virtual" at bounding box center [234, 46] width 28 height 12
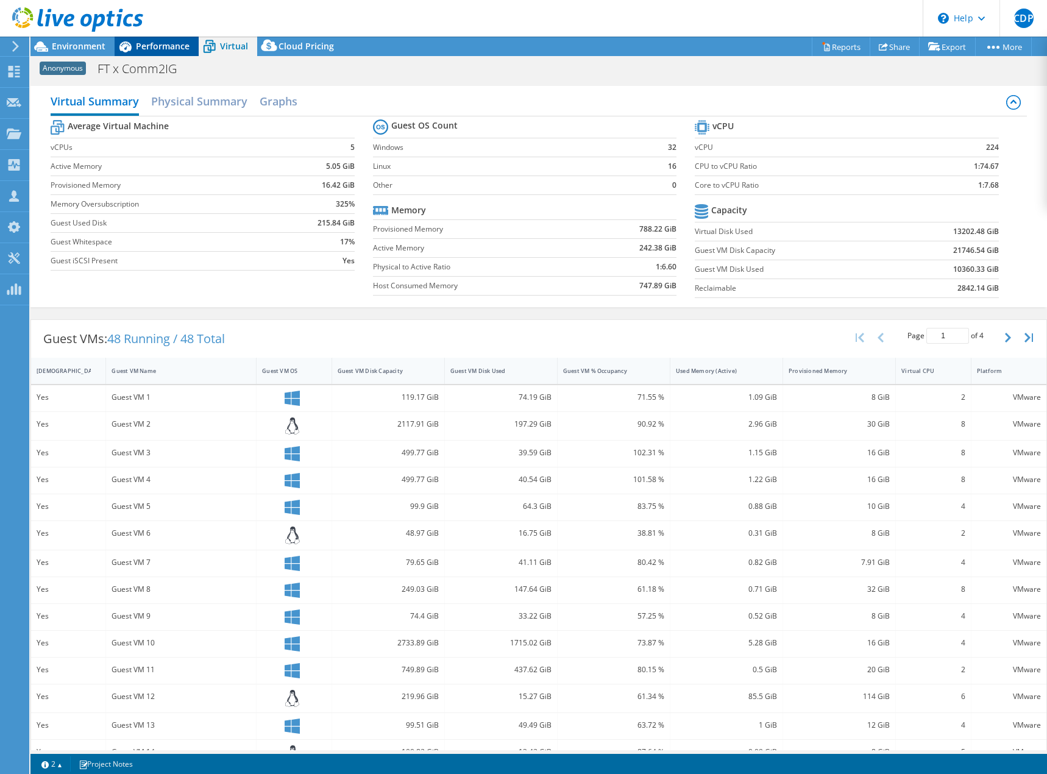
click at [153, 44] on span "Performance" at bounding box center [163, 46] width 54 height 12
